Goal: Find specific fact: Find specific fact

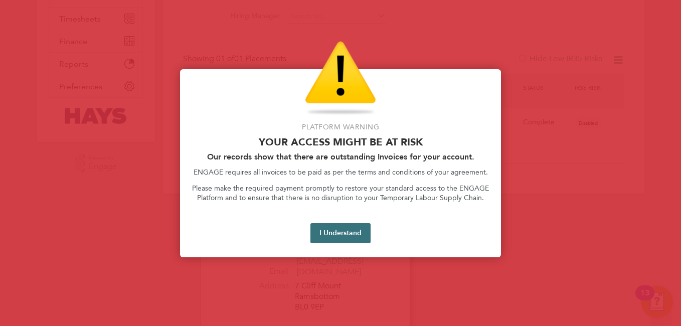
click at [321, 235] on button "I Understand" at bounding box center [340, 233] width 60 height 20
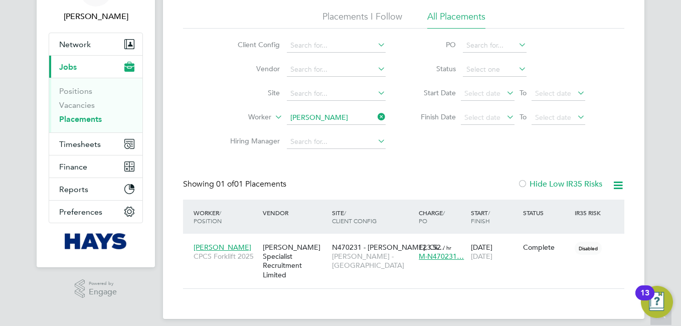
click at [375, 118] on icon at bounding box center [375, 117] width 0 height 14
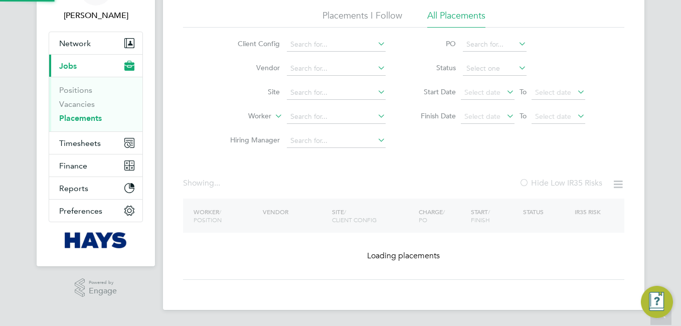
click at [348, 199] on div "Worker / Position Vendor Site / Client Config Charge / PO Start / Finish Status…" at bounding box center [403, 239] width 441 height 81
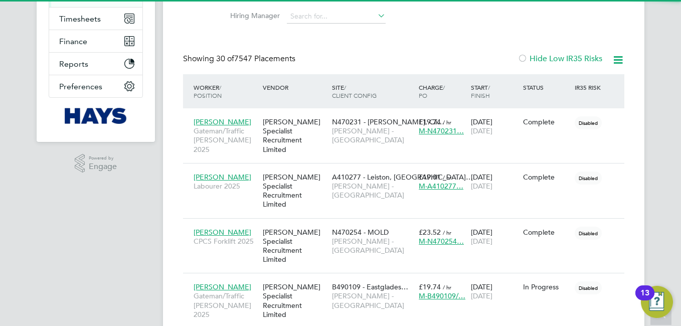
scroll to position [5, 5]
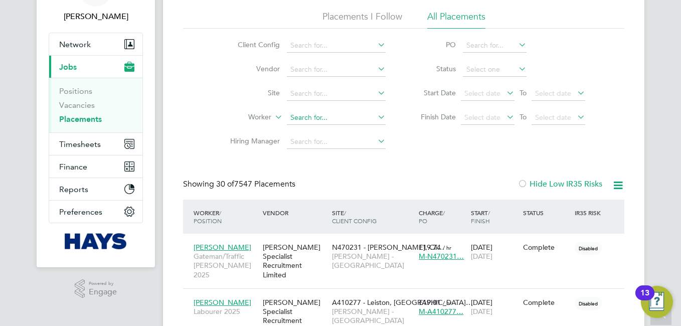
click at [324, 119] on input at bounding box center [336, 118] width 99 height 14
paste input "Antony Goulding"
type input "Antony Goulding"
click at [350, 128] on b "Goulding" at bounding box center [365, 131] width 31 height 9
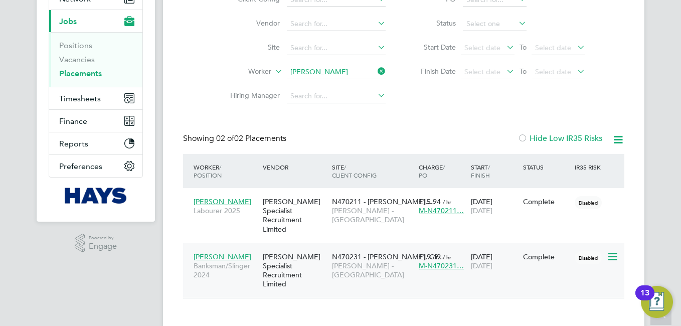
click at [236, 252] on span "Antony Goulding" at bounding box center [223, 256] width 58 height 9
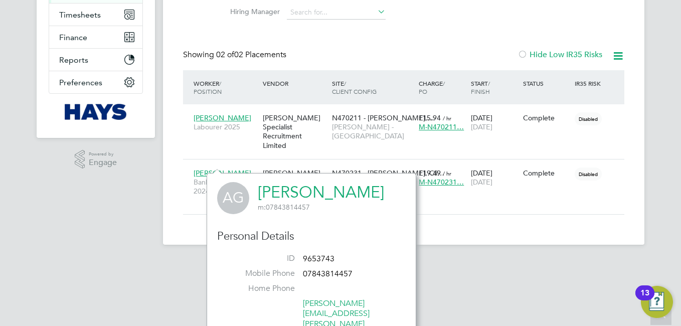
click at [325, 256] on span "9653743" at bounding box center [319, 259] width 32 height 10
copy span "9653743"
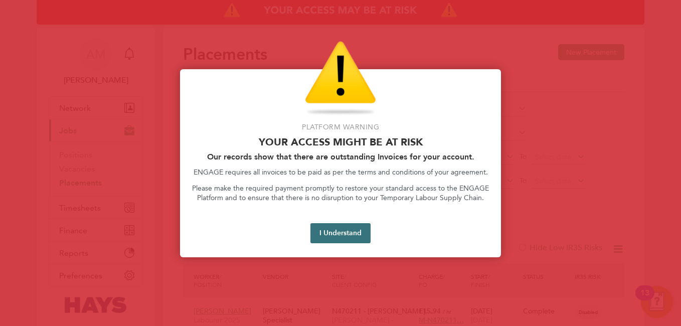
click at [338, 235] on button "I Understand" at bounding box center [340, 233] width 60 height 20
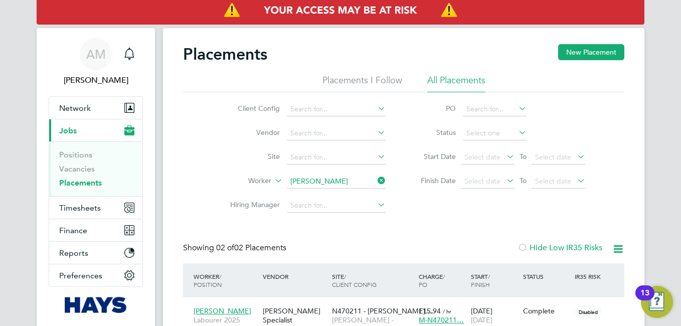
click at [375, 178] on icon at bounding box center [375, 180] width 0 height 14
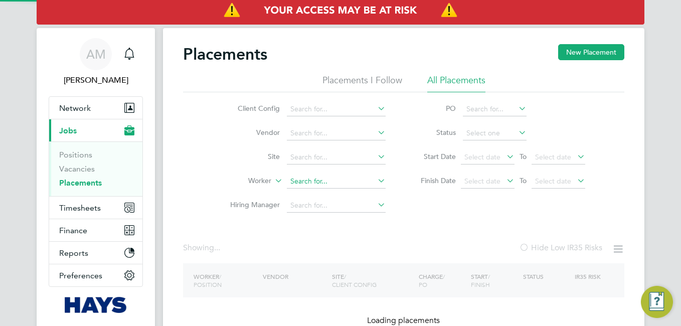
click at [336, 183] on input at bounding box center [336, 181] width 99 height 14
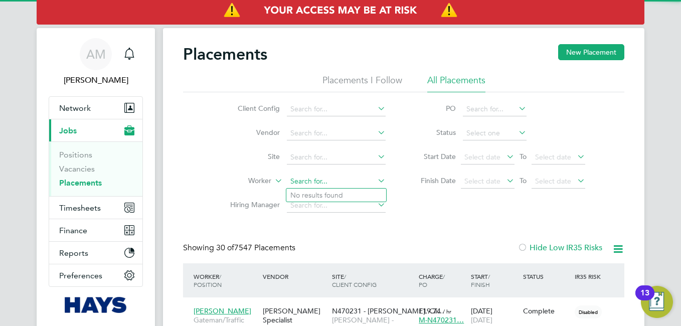
scroll to position [29, 87]
paste input "Andrew Walsh"
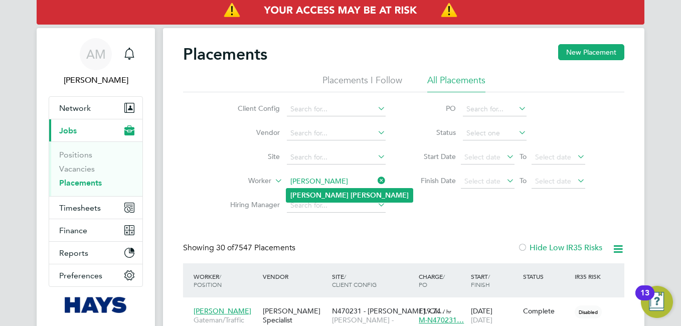
type input "Andrew Walsh"
click at [344, 196] on li "Andrew Walsh" at bounding box center [349, 195] width 126 height 14
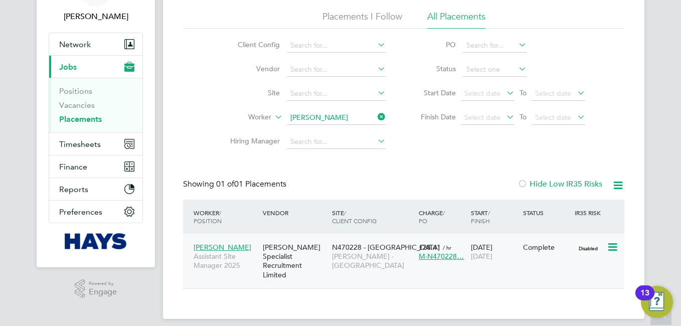
click at [219, 247] on span "Andrew Walsh" at bounding box center [223, 247] width 58 height 9
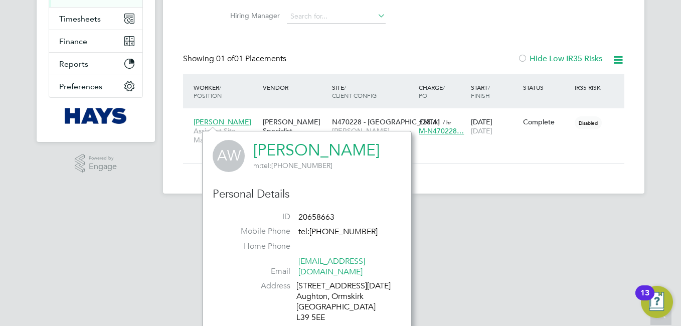
click at [329, 212] on li "ID 20658663" at bounding box center [306, 219] width 173 height 15
copy ul "20658663 Mobile Phone"
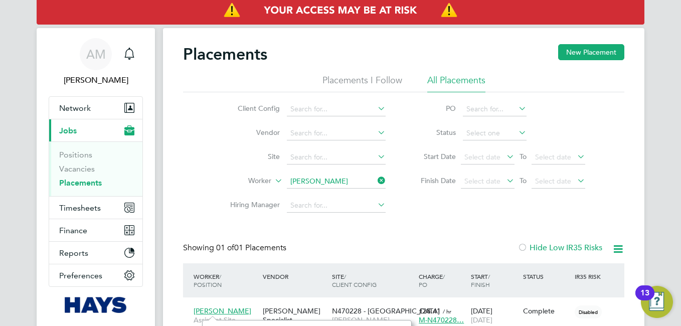
click at [375, 180] on icon at bounding box center [375, 180] width 0 height 14
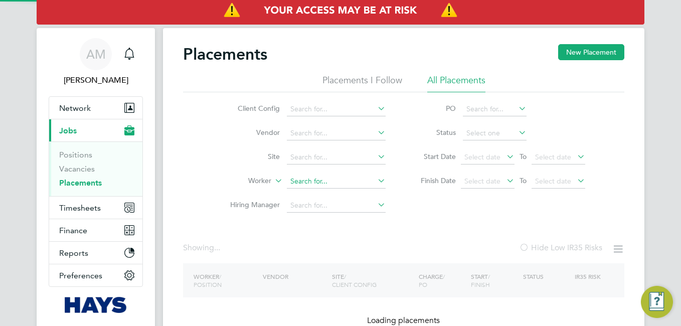
click at [339, 185] on input at bounding box center [336, 181] width 99 height 14
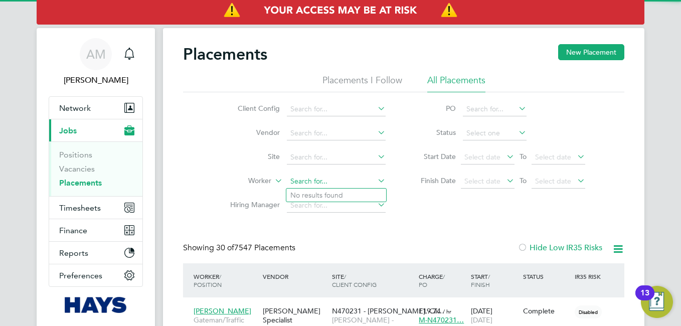
paste input "Joseph Clarke"
type input "Joseph Clarke"
click at [350, 195] on b "Clarke" at bounding box center [379, 195] width 58 height 9
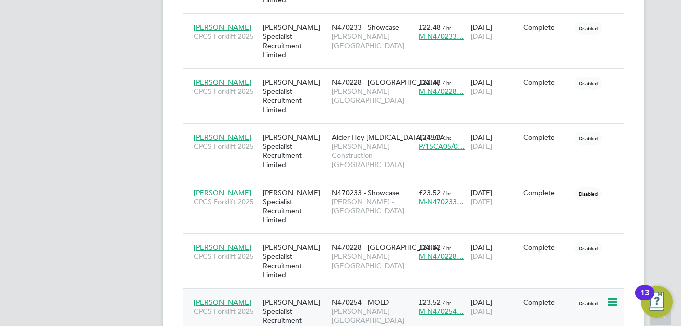
click at [226, 298] on span "Joseph Clarke" at bounding box center [223, 302] width 58 height 9
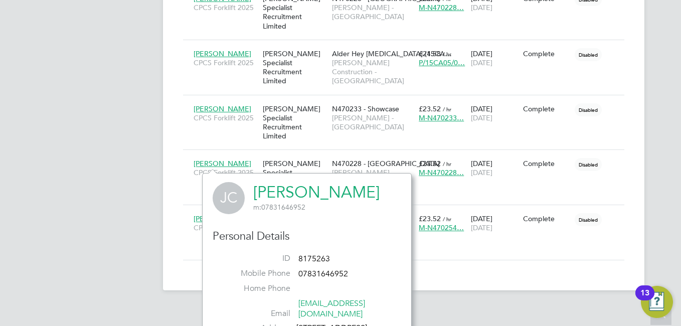
click at [313, 255] on span "8175263" at bounding box center [314, 259] width 32 height 10
copy ul "8175263 Mobile Phone"
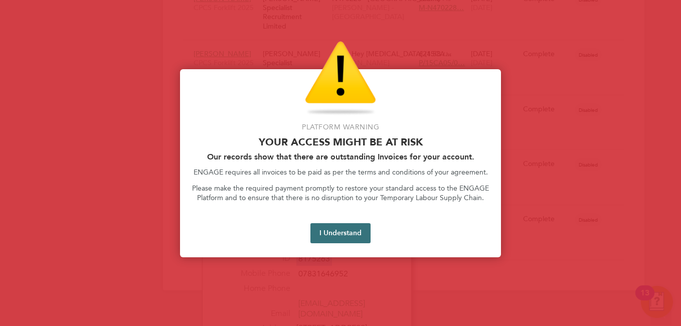
click at [336, 229] on button "I Understand" at bounding box center [340, 233] width 60 height 20
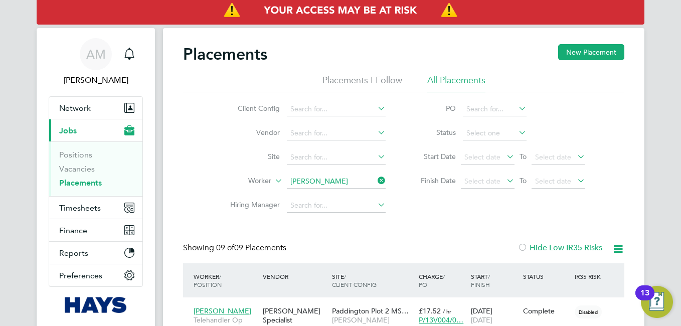
click at [375, 180] on icon at bounding box center [375, 180] width 0 height 14
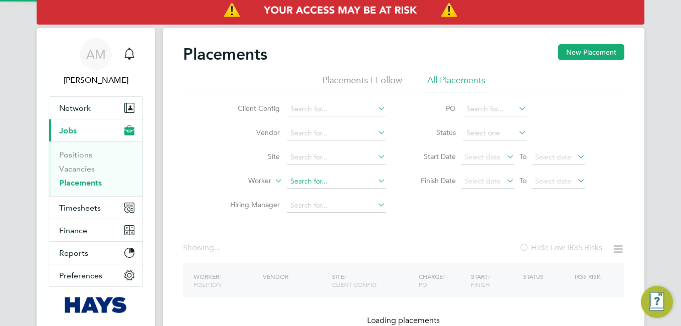
click at [353, 182] on input at bounding box center [336, 181] width 99 height 14
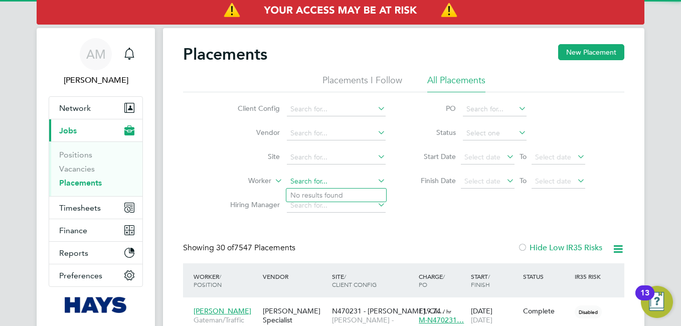
paste input "Babatunde Olorundajo"
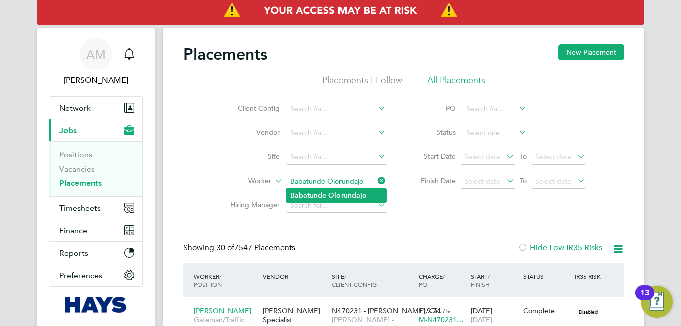
type input "Babatunde Olorundajo"
click at [343, 197] on b "Olorundajo" at bounding box center [347, 195] width 38 height 9
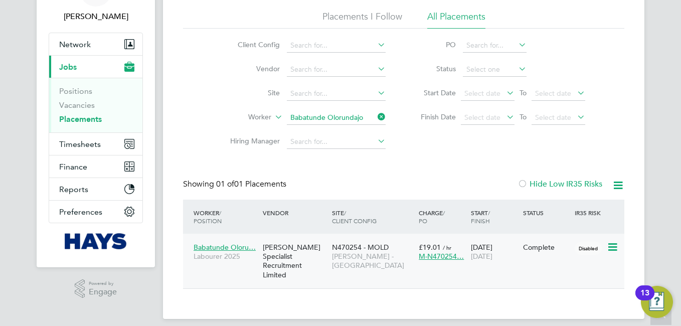
click at [236, 244] on span "Babatunde Oloru…" at bounding box center [225, 247] width 62 height 9
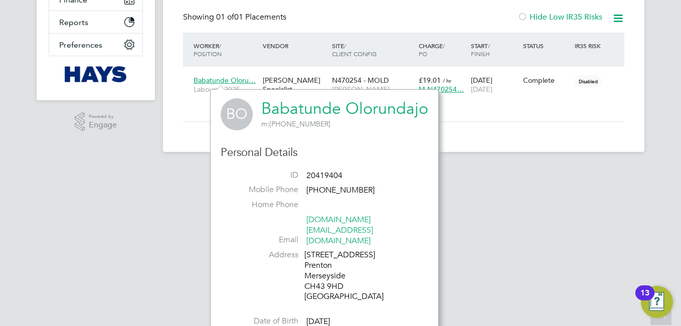
click at [334, 176] on span "20419404" at bounding box center [324, 175] width 36 height 10
copy ul "20419404 Mobile Phone"
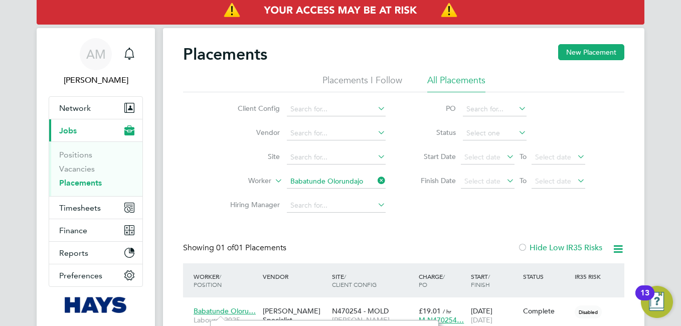
click at [375, 181] on icon at bounding box center [375, 180] width 0 height 14
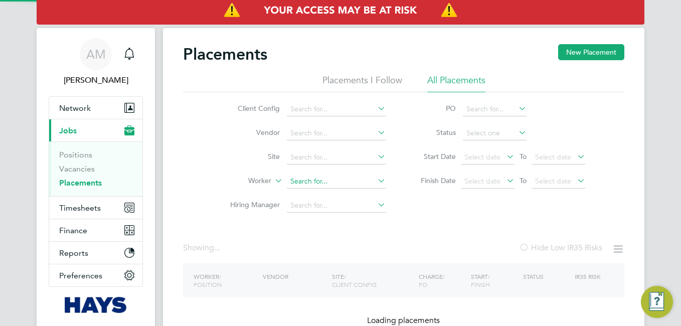
click at [332, 183] on input at bounding box center [336, 181] width 99 height 14
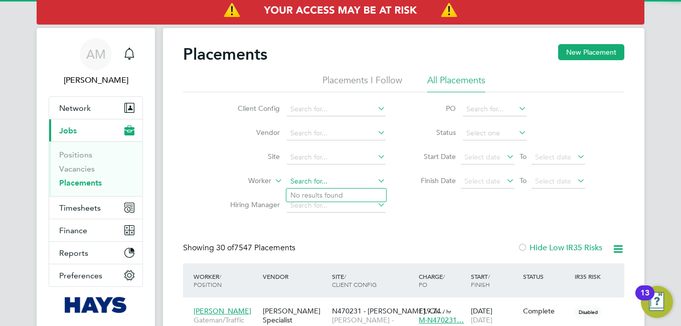
scroll to position [29, 87]
paste input "Phil Morris"
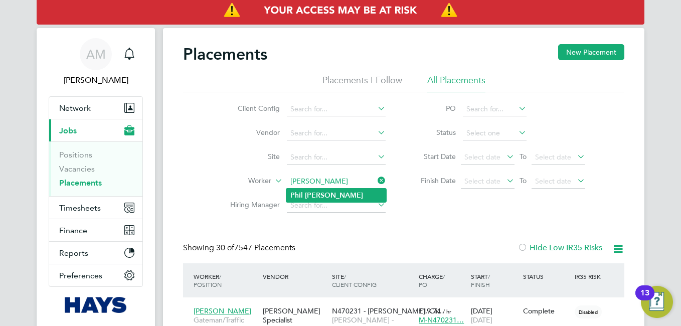
type input "Phil Morris"
click at [305, 195] on b "Morris" at bounding box center [334, 195] width 58 height 9
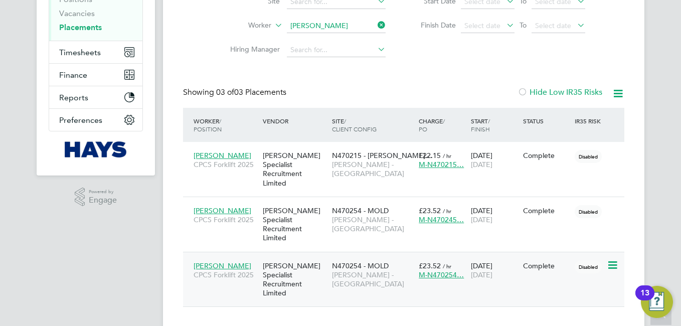
click at [216, 261] on span "Phil Morris" at bounding box center [223, 265] width 58 height 9
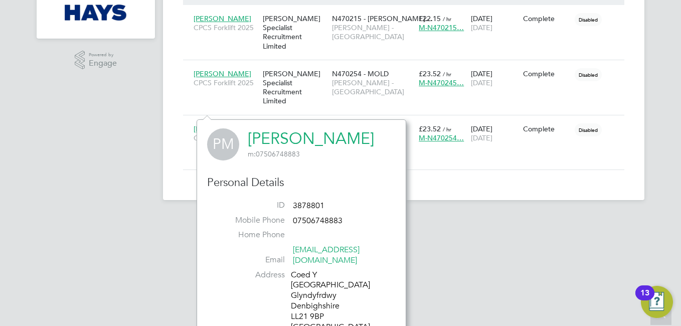
click at [309, 204] on span "3878801" at bounding box center [309, 206] width 32 height 10
copy span "3878801"
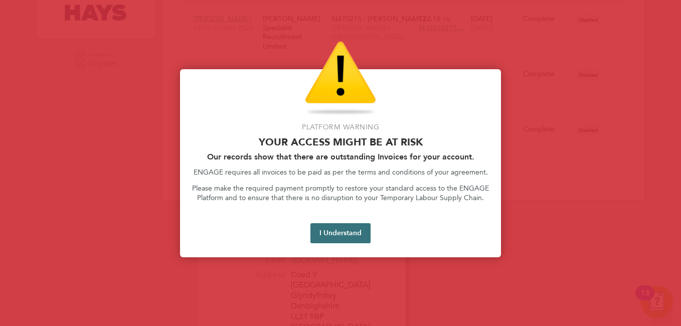
click at [344, 234] on button "I Understand" at bounding box center [340, 233] width 60 height 20
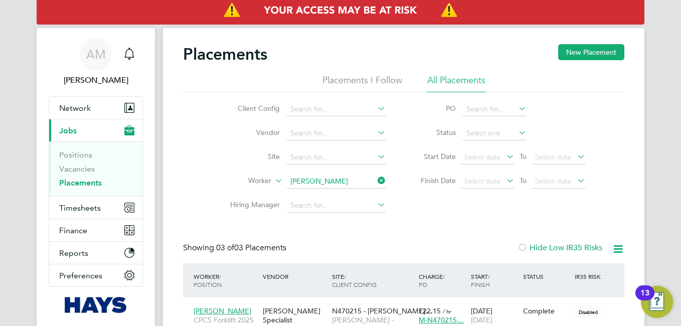
click at [375, 183] on icon at bounding box center [375, 180] width 0 height 14
click at [310, 184] on input at bounding box center [336, 181] width 99 height 14
click at [321, 180] on input at bounding box center [336, 181] width 99 height 14
paste input "Joseph Clarke"
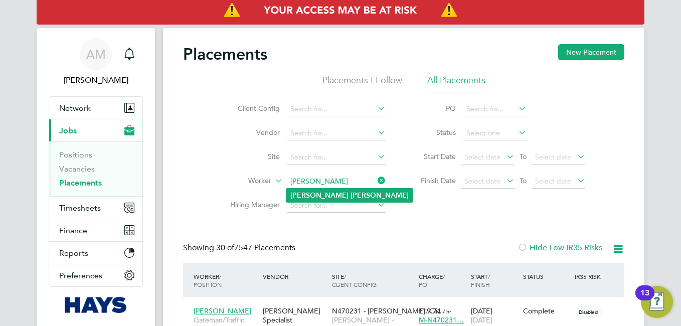
type input "Joseph Clarke"
click at [350, 196] on b "Clarke" at bounding box center [379, 195] width 58 height 9
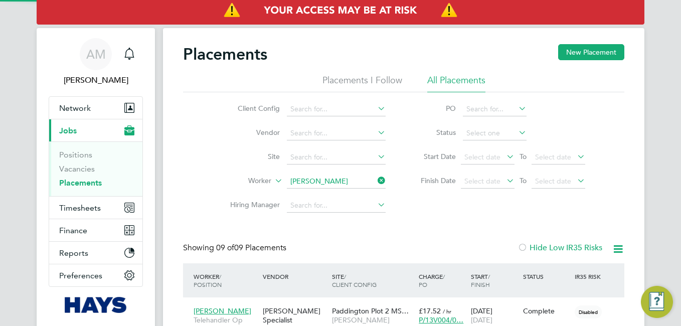
scroll to position [29, 87]
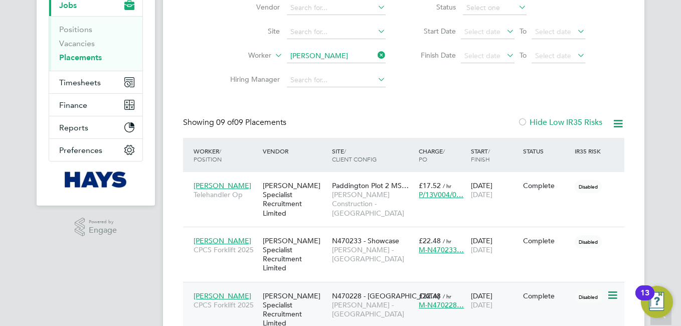
click at [212, 291] on span "Joseph Clarke" at bounding box center [223, 295] width 58 height 9
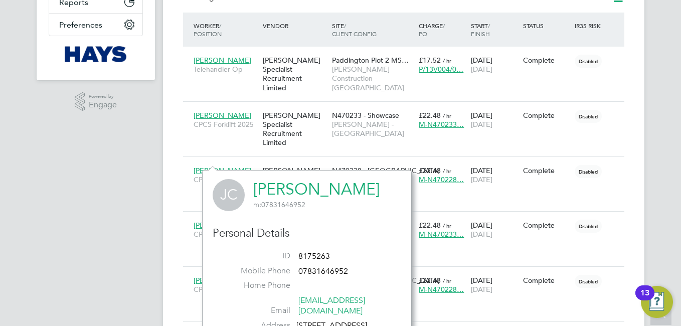
click at [312, 256] on span "8175263" at bounding box center [314, 256] width 32 height 10
copy ul "8175263 Mobile Phone"
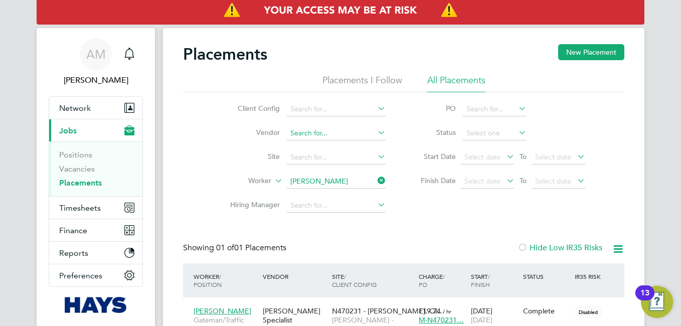
scroll to position [10, 47]
click at [80, 105] on span "Network" at bounding box center [75, 108] width 32 height 10
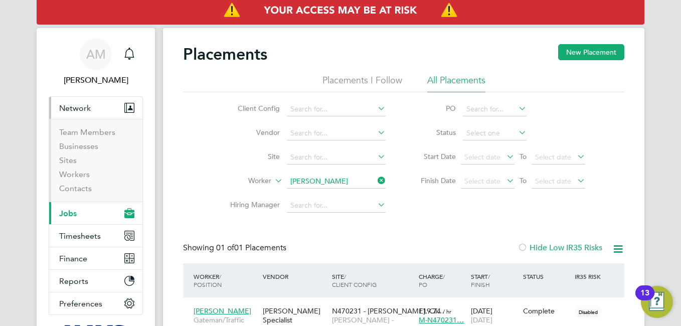
click at [83, 162] on li "Sites" at bounding box center [96, 162] width 75 height 14
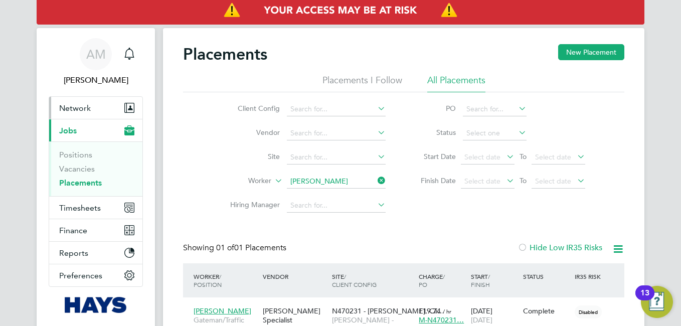
click at [83, 103] on span "Network" at bounding box center [75, 108] width 32 height 10
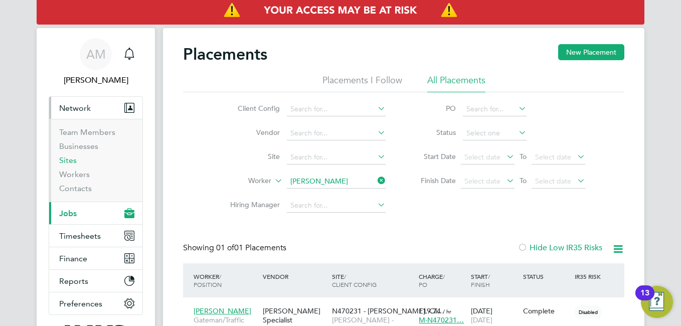
click at [72, 162] on link "Sites" at bounding box center [68, 160] width 18 height 10
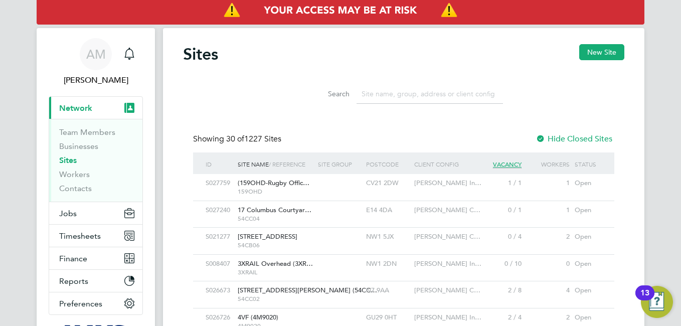
click at [409, 88] on input at bounding box center [429, 94] width 146 height 20
paste input "N470228 - Foxfield"
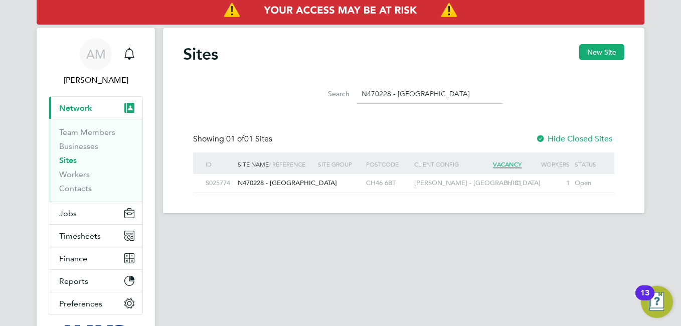
click at [222, 179] on div "S025774" at bounding box center [219, 183] width 32 height 19
click at [430, 89] on input "N470228 - Foxfield" at bounding box center [429, 94] width 146 height 20
type input "N"
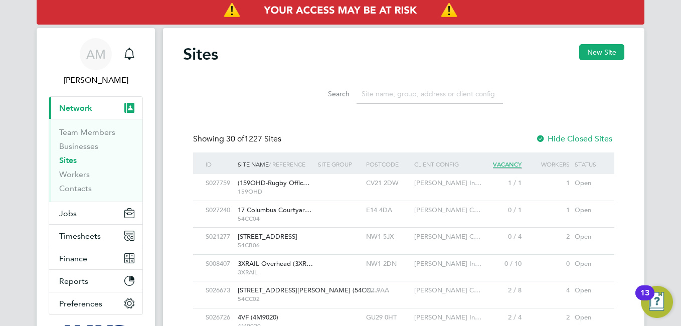
scroll to position [27, 81]
paste input "N470254 - MOLD"
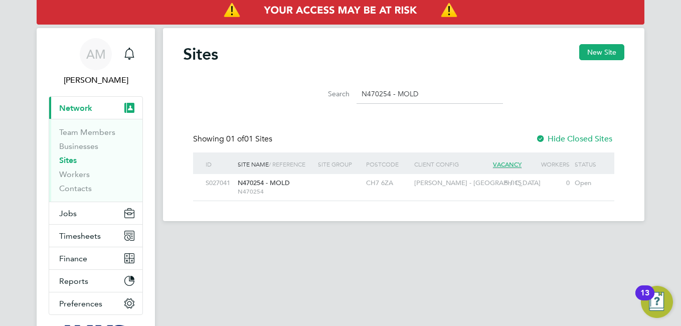
type input "N470254 - MOLD"
click at [209, 181] on div "S027041" at bounding box center [219, 183] width 32 height 19
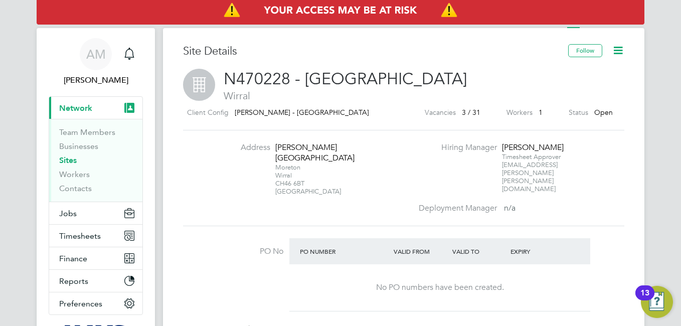
click at [289, 172] on div "Moreton Wirral CH46 6BT United Kingdom" at bounding box center [306, 179] width 63 height 32
copy div "CH46 6BT"
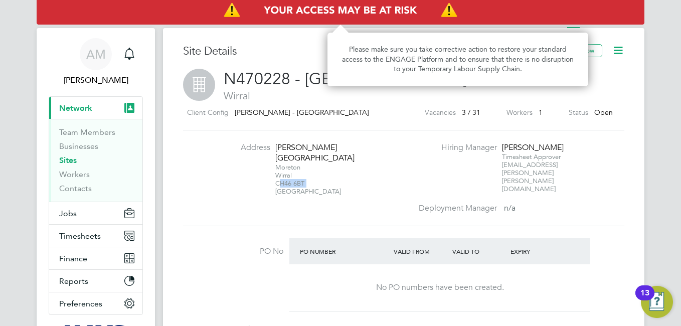
copy div "CH46 6BT"
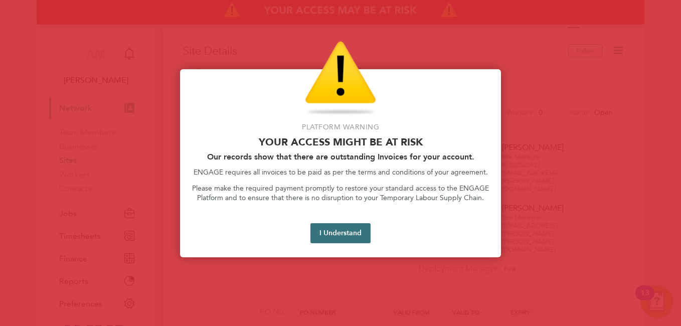
click at [347, 232] on button "I Understand" at bounding box center [340, 233] width 60 height 20
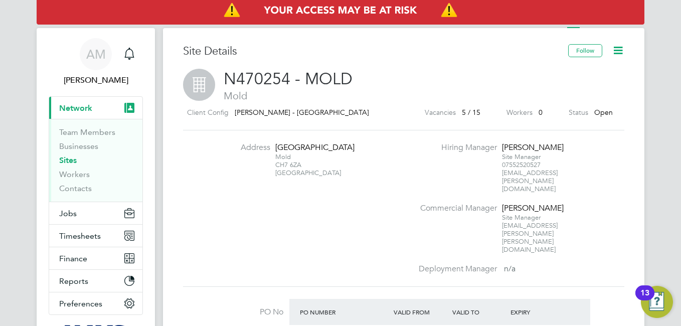
click at [307, 177] on div "[STREET_ADDRESS]" at bounding box center [306, 165] width 63 height 24
copy div "CH7 6ZA"
